Goal: Transaction & Acquisition: Purchase product/service

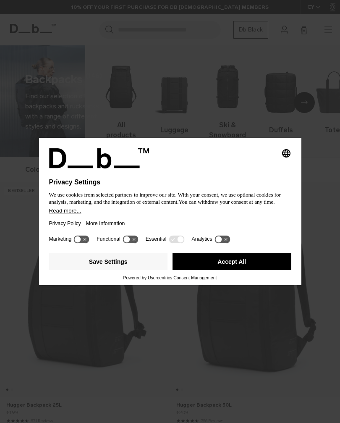
click at [256, 267] on button "Accept All" at bounding box center [231, 261] width 119 height 17
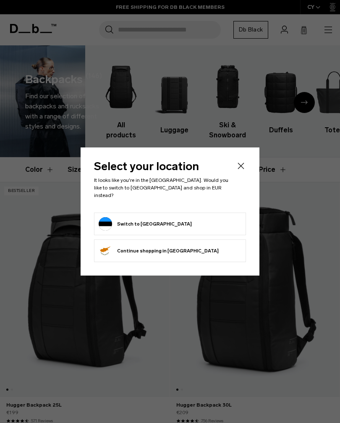
click at [242, 169] on icon "Close" at bounding box center [241, 165] width 6 height 6
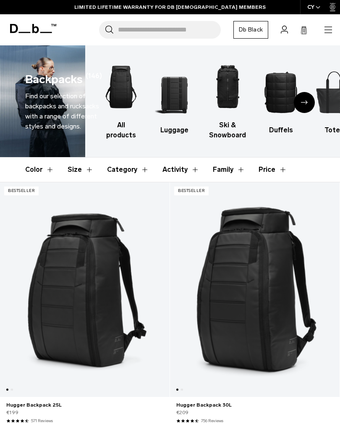
click at [301, 104] on icon "Next slide" at bounding box center [304, 102] width 7 height 4
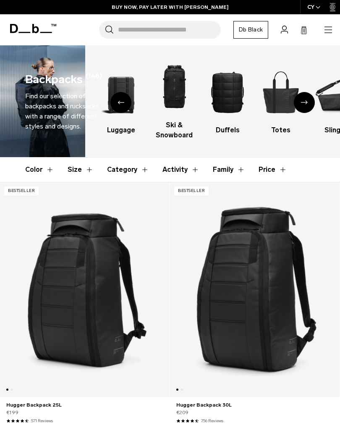
click at [305, 104] on icon "Next slide" at bounding box center [304, 102] width 7 height 4
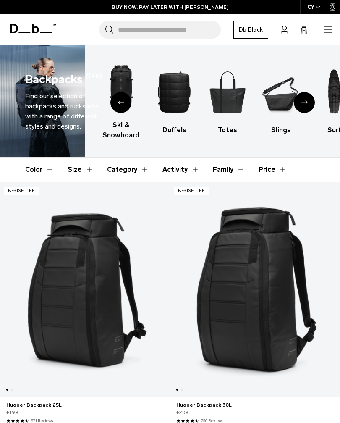
click at [305, 105] on div "Next slide" at bounding box center [304, 102] width 21 height 21
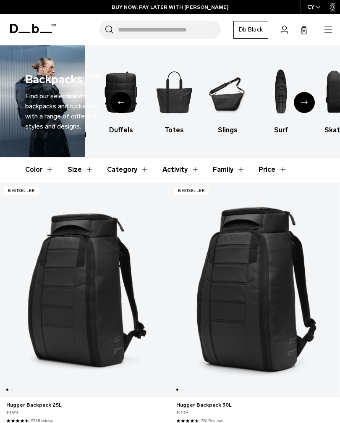
click at [307, 104] on div "Next slide" at bounding box center [304, 102] width 21 height 21
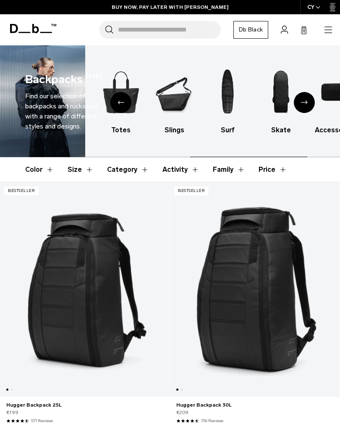
click at [308, 105] on div "Next slide" at bounding box center [304, 102] width 21 height 21
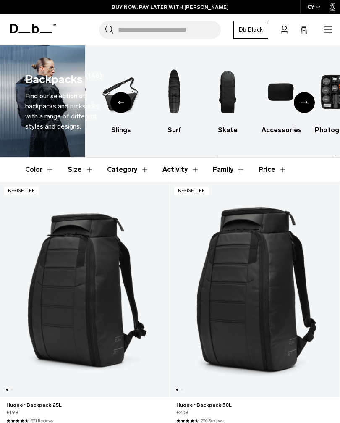
click at [306, 106] on div "Next slide" at bounding box center [304, 102] width 21 height 21
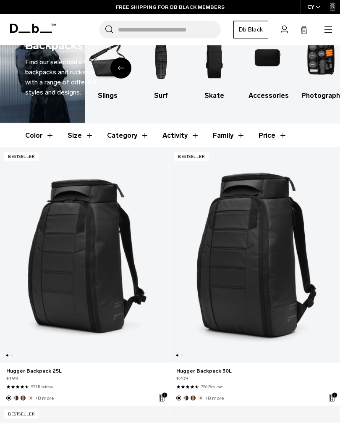
scroll to position [36, 0]
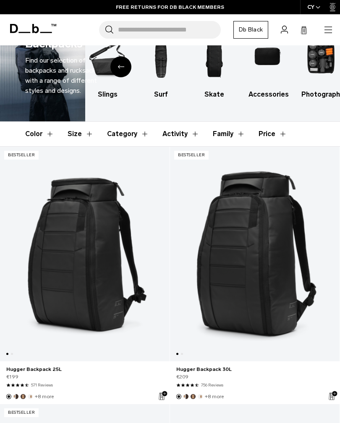
click at [51, 368] on link "Hugger Backpack 25L" at bounding box center [84, 369] width 157 height 8
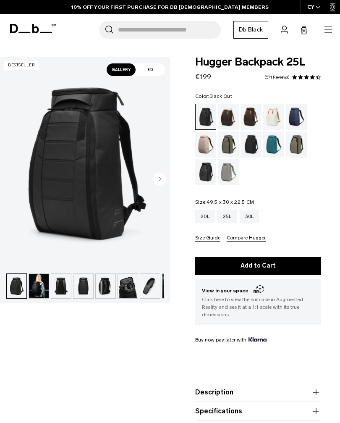
click at [163, 181] on circle "Next slide" at bounding box center [159, 178] width 13 height 13
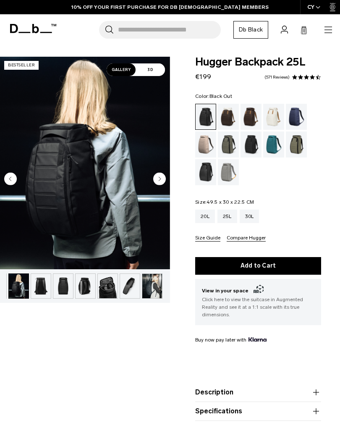
scroll to position [0, 22]
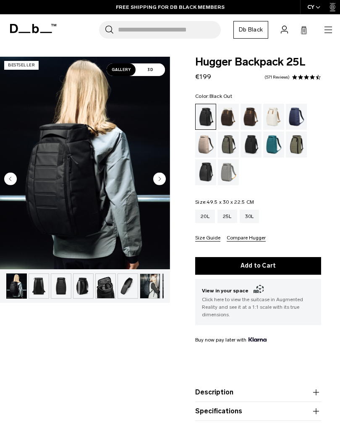
click at [162, 180] on circle "Next slide" at bounding box center [159, 178] width 13 height 13
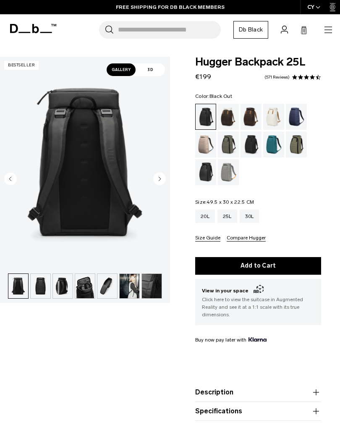
scroll to position [0, 44]
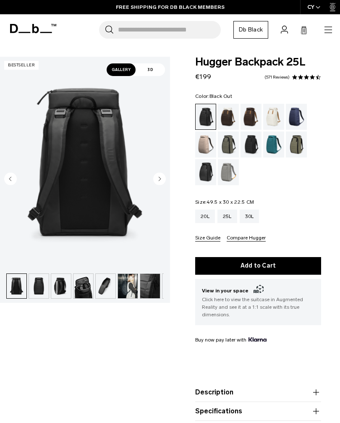
click at [164, 178] on circle "Next slide" at bounding box center [159, 178] width 13 height 13
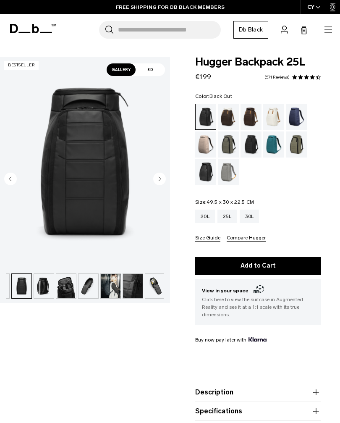
scroll to position [0, 67]
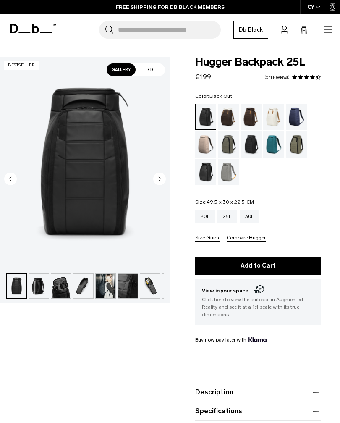
click at [161, 180] on circle "Next slide" at bounding box center [159, 178] width 13 height 13
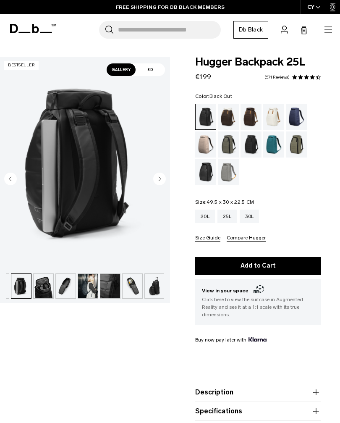
scroll to position [0, 86]
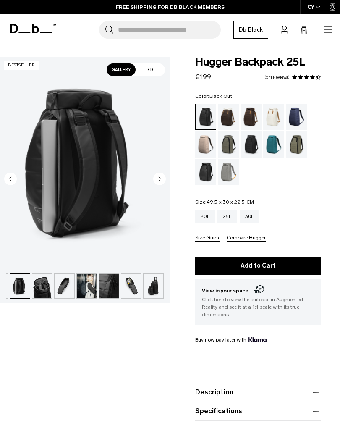
click at [163, 180] on circle "Next slide" at bounding box center [159, 178] width 13 height 13
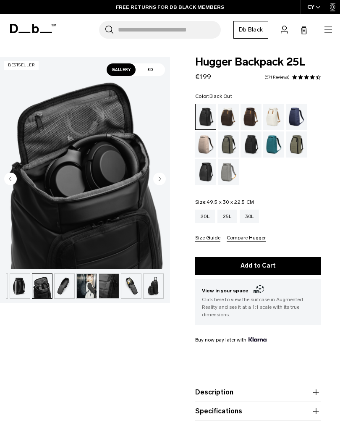
click at [163, 178] on circle "Next slide" at bounding box center [159, 178] width 13 height 13
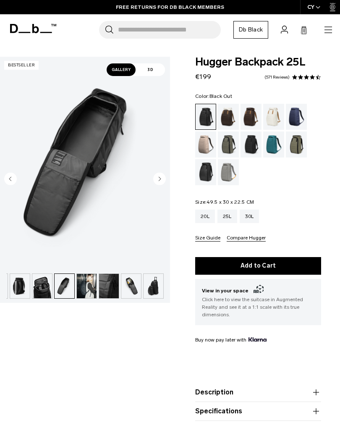
click at [162, 178] on circle "Next slide" at bounding box center [159, 178] width 13 height 13
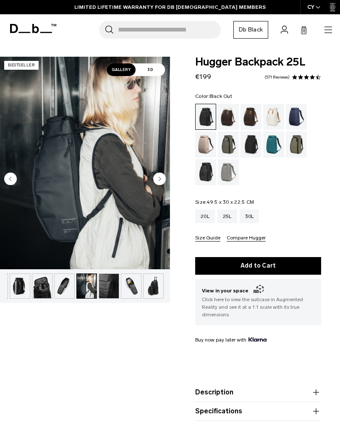
click at [163, 181] on circle "Next slide" at bounding box center [159, 178] width 13 height 13
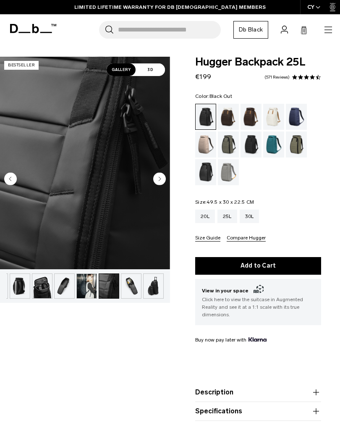
click at [164, 179] on circle "Next slide" at bounding box center [159, 178] width 13 height 13
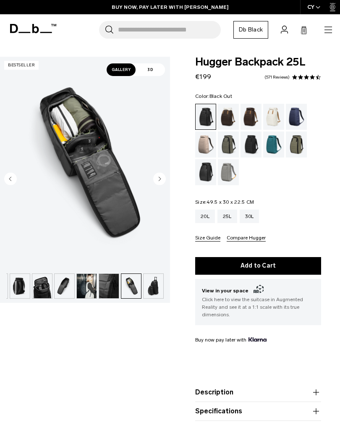
click at [162, 180] on circle "Next slide" at bounding box center [159, 178] width 13 height 13
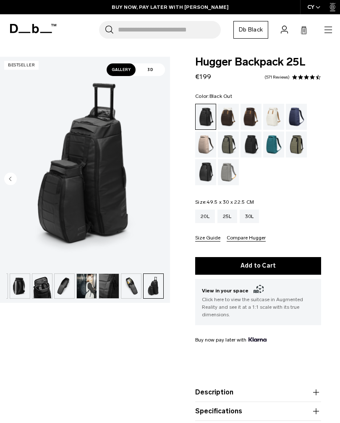
click at [167, 177] on img "11 / 11" at bounding box center [85, 163] width 170 height 212
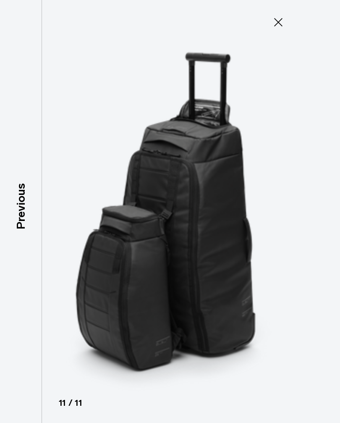
click at [29, 210] on p "Previous" at bounding box center [20, 206] width 17 height 46
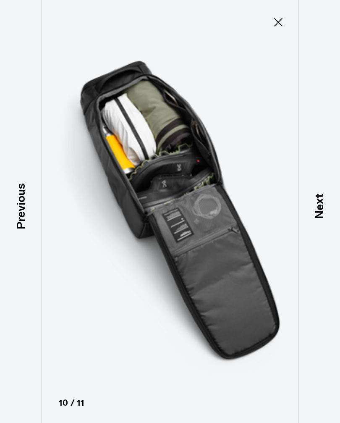
click at [26, 218] on p "Previous" at bounding box center [20, 206] width 17 height 46
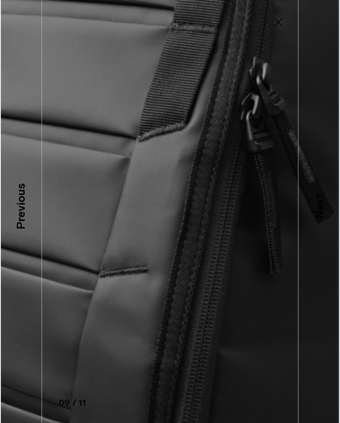
click at [20, 221] on p "Previous" at bounding box center [20, 206] width 17 height 46
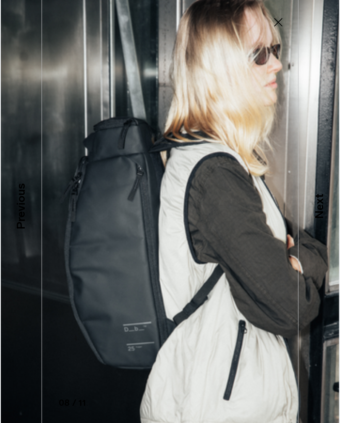
click at [27, 210] on p "Previous" at bounding box center [20, 206] width 17 height 46
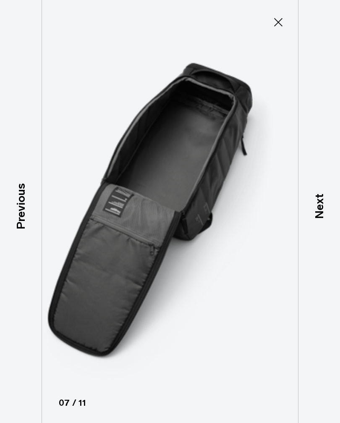
click at [29, 218] on p "Previous" at bounding box center [20, 206] width 17 height 46
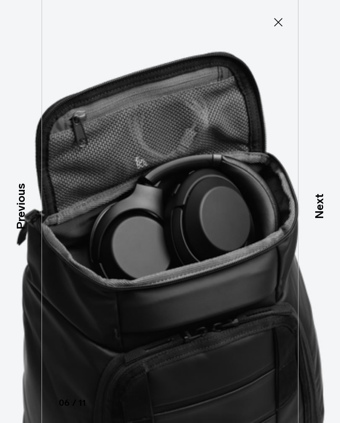
click at [24, 215] on p "Previous" at bounding box center [20, 206] width 17 height 46
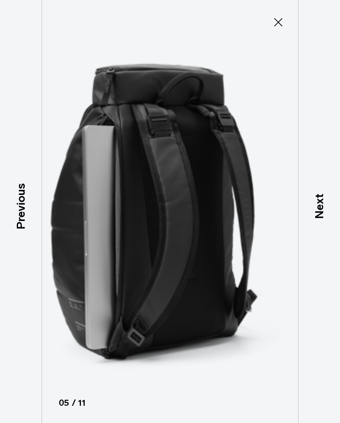
click at [277, 22] on icon at bounding box center [278, 22] width 13 height 13
